Goal: Information Seeking & Learning: Learn about a topic

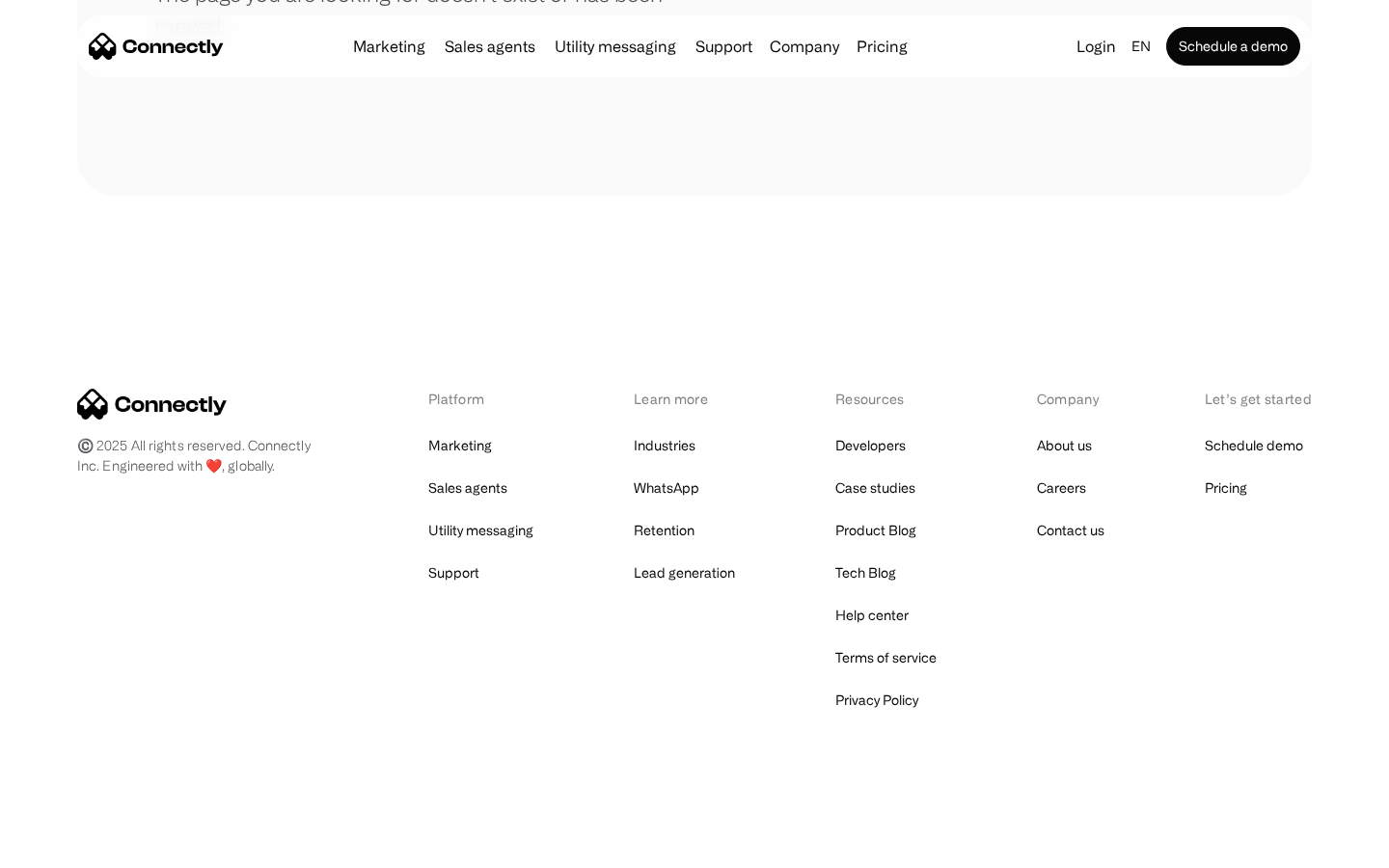
scroll to position [351, 0]
